Goal: Information Seeking & Learning: Learn about a topic

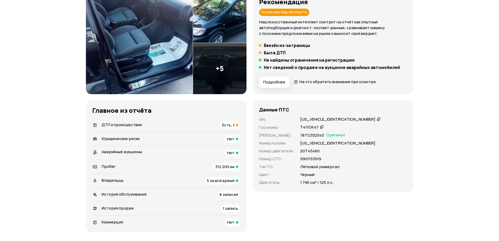
click at [228, 125] on span "Есть, 1" at bounding box center [228, 124] width 12 height 5
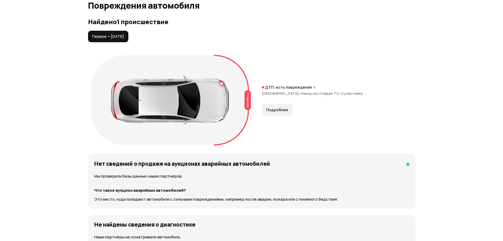
scroll to position [542, 0]
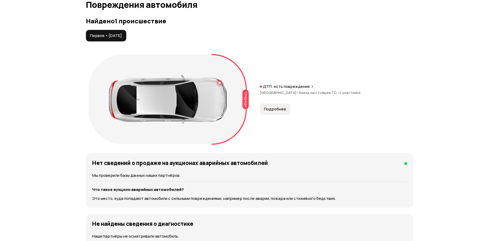
click at [267, 115] on button "Подробнее" at bounding box center [275, 109] width 31 height 12
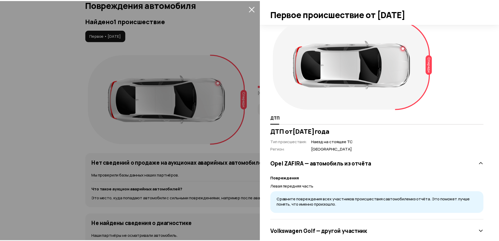
scroll to position [0, 0]
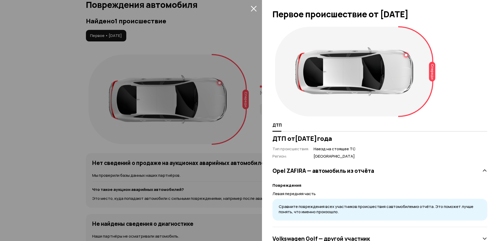
click at [254, 10] on icon "закрыть" at bounding box center [254, 8] width 6 height 6
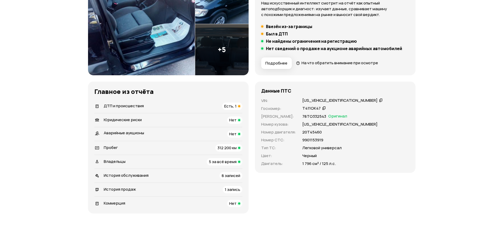
scroll to position [19, 0]
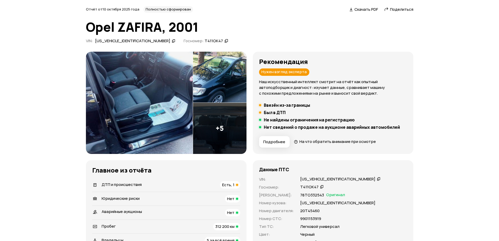
click at [136, 104] on img at bounding box center [139, 103] width 107 height 102
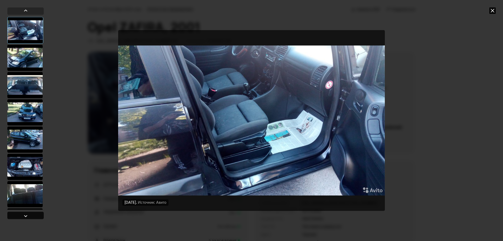
click at [36, 214] on div at bounding box center [25, 214] width 36 height 7
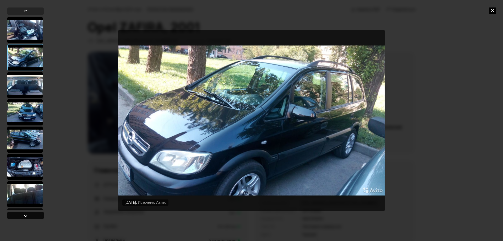
click at [36, 214] on div at bounding box center [25, 214] width 36 height 7
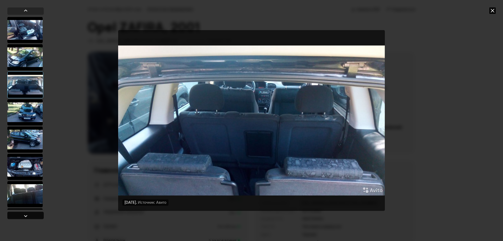
click at [36, 214] on div at bounding box center [25, 214] width 36 height 7
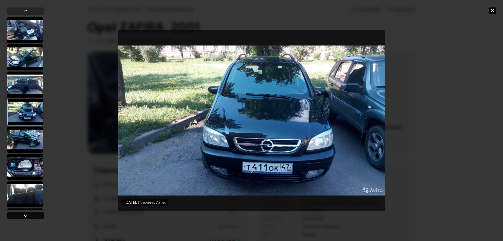
click at [36, 214] on div at bounding box center [25, 214] width 36 height 7
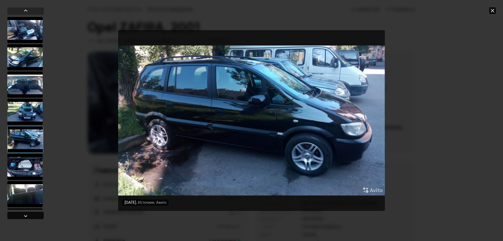
click at [36, 214] on div at bounding box center [25, 214] width 36 height 7
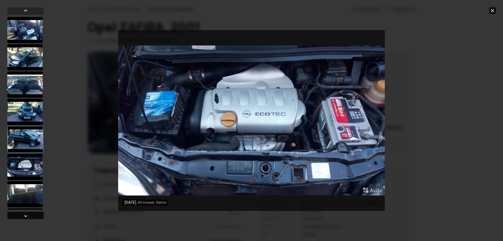
click at [36, 214] on div at bounding box center [25, 214] width 36 height 7
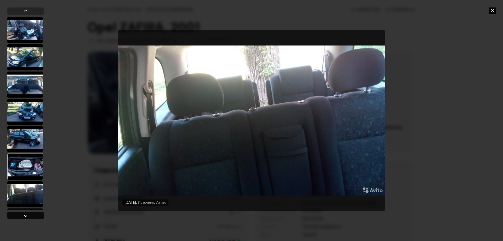
click at [36, 214] on div at bounding box center [25, 214] width 36 height 7
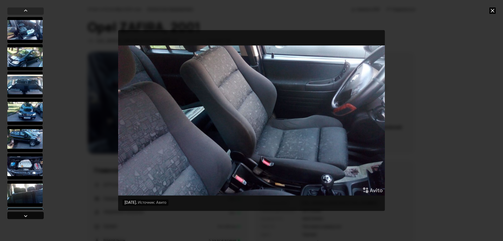
click at [36, 214] on div at bounding box center [25, 214] width 36 height 7
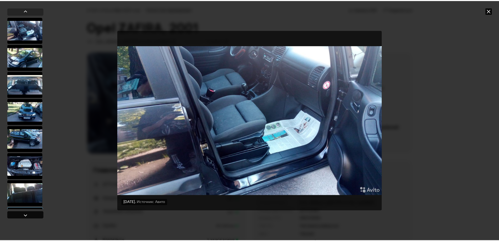
scroll to position [26, 0]
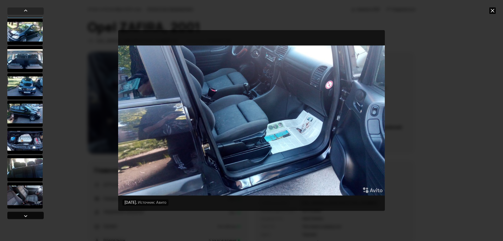
click at [36, 214] on div at bounding box center [25, 214] width 36 height 7
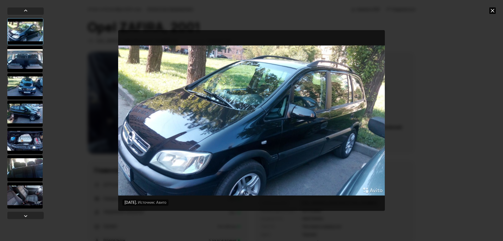
click at [491, 10] on icon at bounding box center [492, 10] width 6 height 6
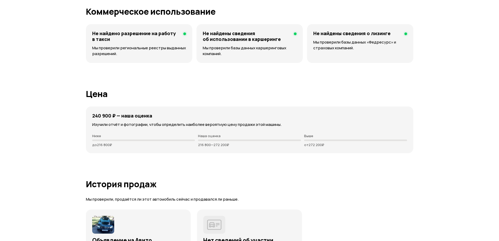
scroll to position [1380, 0]
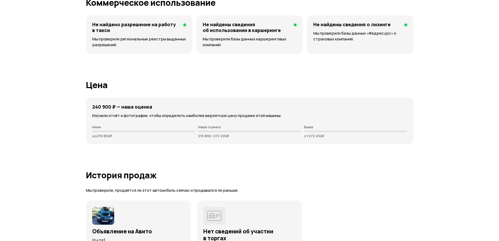
drag, startPoint x: 196, startPoint y: 136, endPoint x: 238, endPoint y: 136, distance: 41.4
click at [238, 136] on div "Ниже до 216 800 ₽ Наша оценка 216 800 — 272 200 ₽ Выше от 272 200 ₽" at bounding box center [249, 131] width 315 height 13
click at [242, 136] on p "216 800 — 272 200 ₽" at bounding box center [249, 136] width 103 height 4
